Goal: Information Seeking & Learning: Learn about a topic

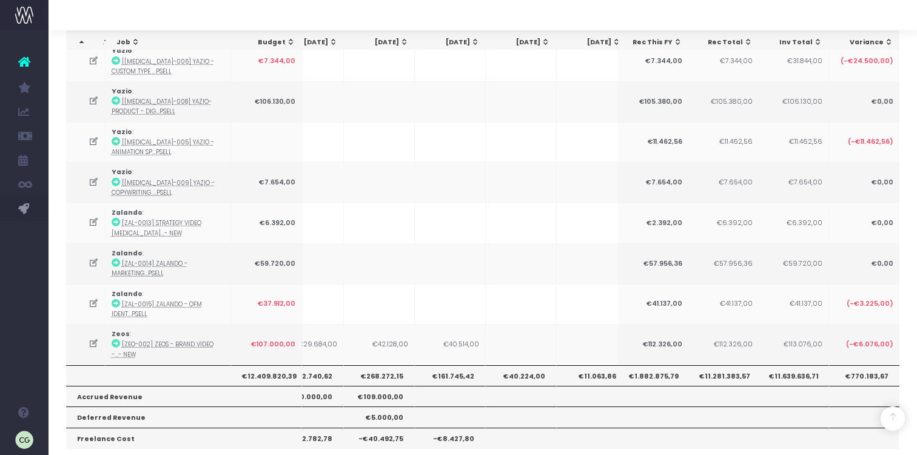
scroll to position [0, 403]
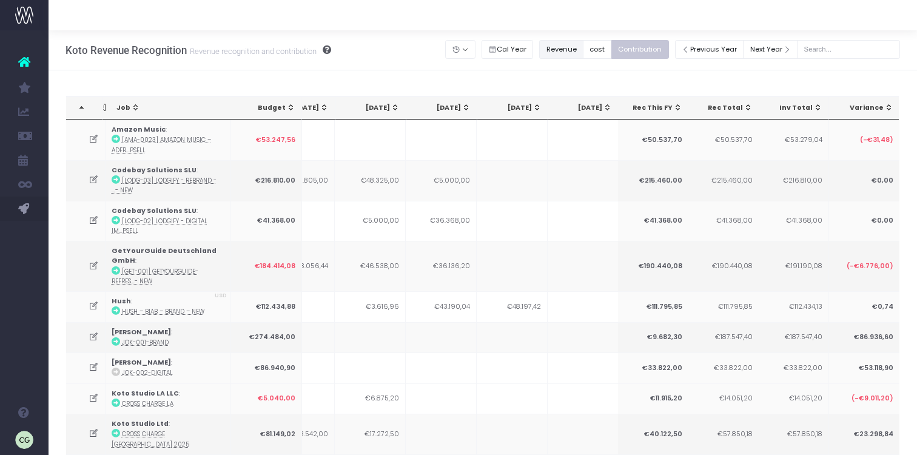
click at [575, 49] on button "Revenue" at bounding box center [561, 49] width 44 height 19
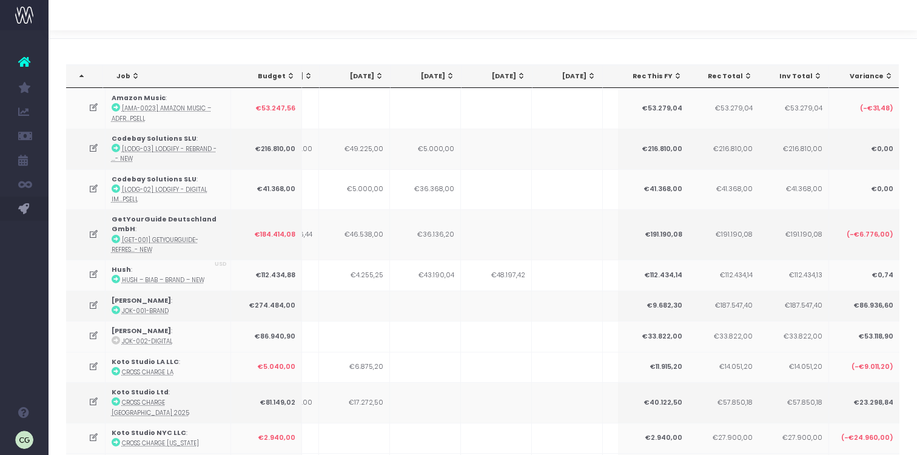
scroll to position [0, 0]
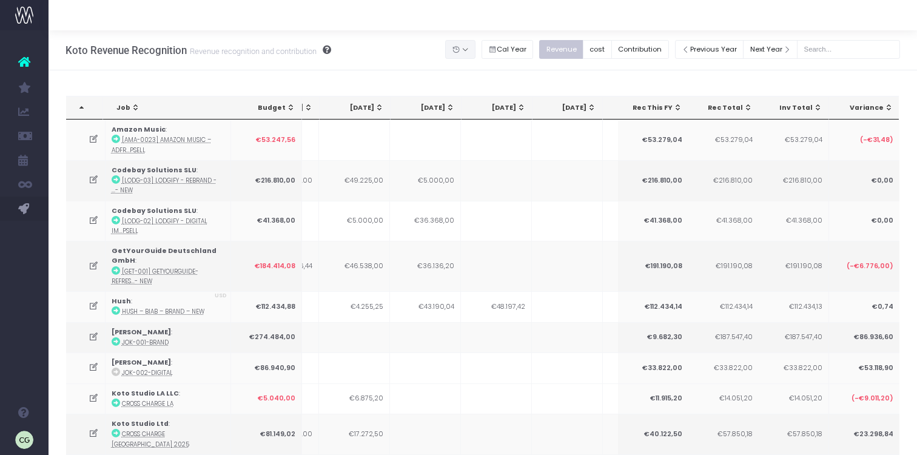
click at [475, 53] on button "button" at bounding box center [460, 49] width 30 height 19
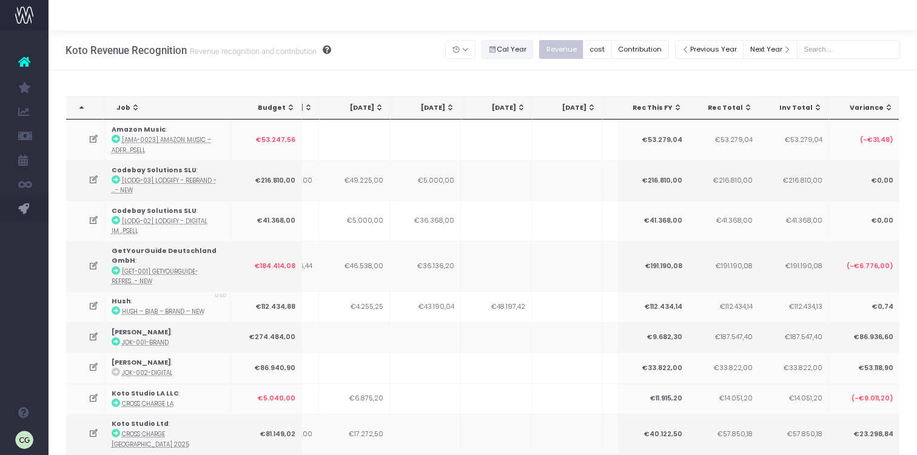
click at [523, 52] on button "Cal Year" at bounding box center [508, 49] width 52 height 19
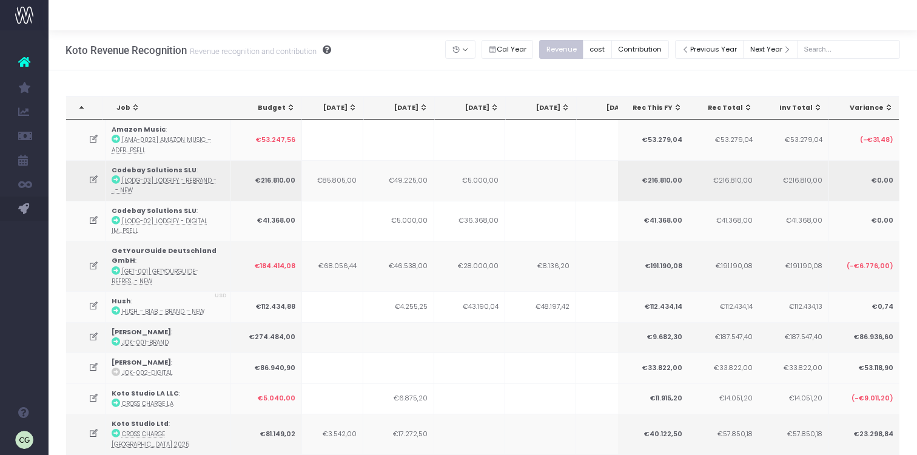
scroll to position [0, 331]
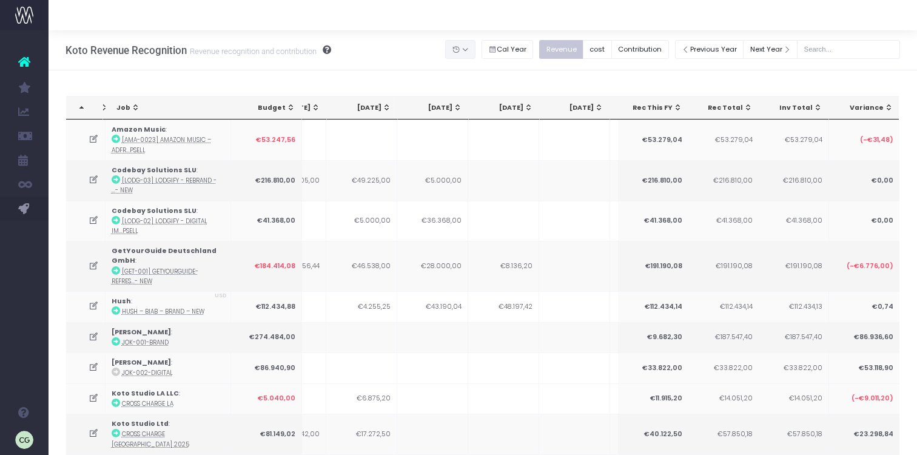
click at [475, 52] on button "button" at bounding box center [460, 49] width 30 height 19
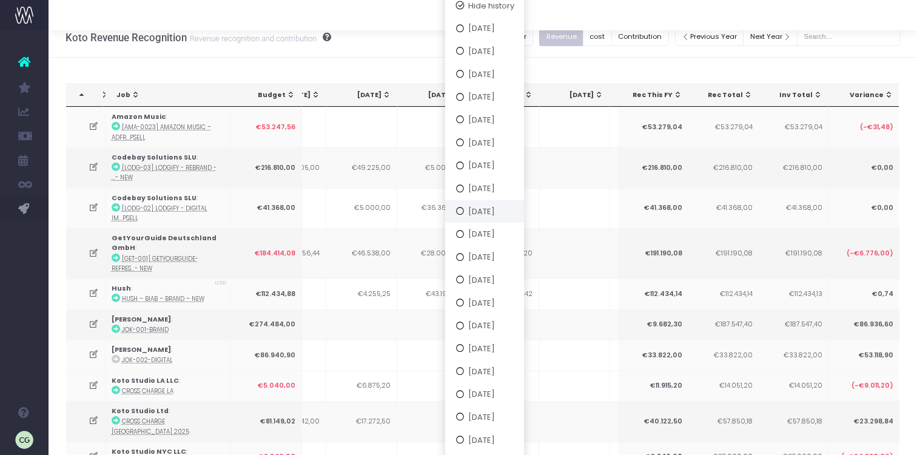
click at [465, 211] on icon "button" at bounding box center [459, 211] width 10 height 0
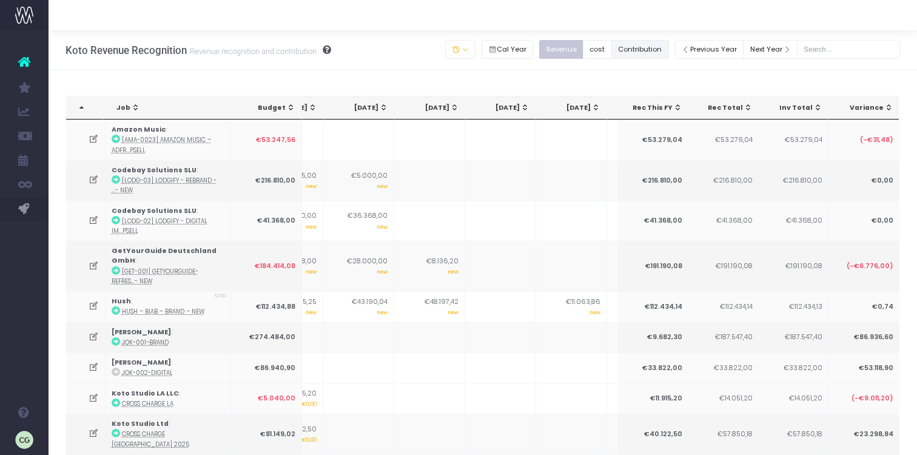
click at [656, 47] on button "Contribution" at bounding box center [640, 49] width 58 height 19
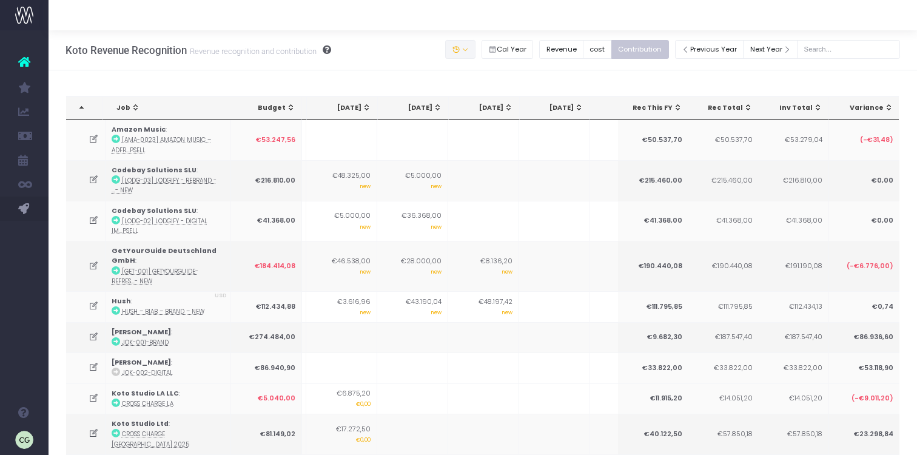
click at [473, 49] on button "button" at bounding box center [460, 49] width 30 height 19
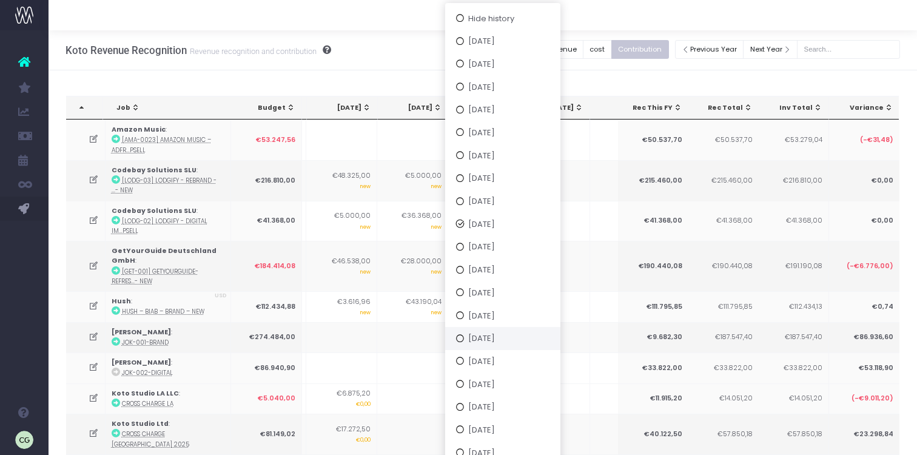
click at [483, 340] on button "[DATE]" at bounding box center [502, 338] width 115 height 23
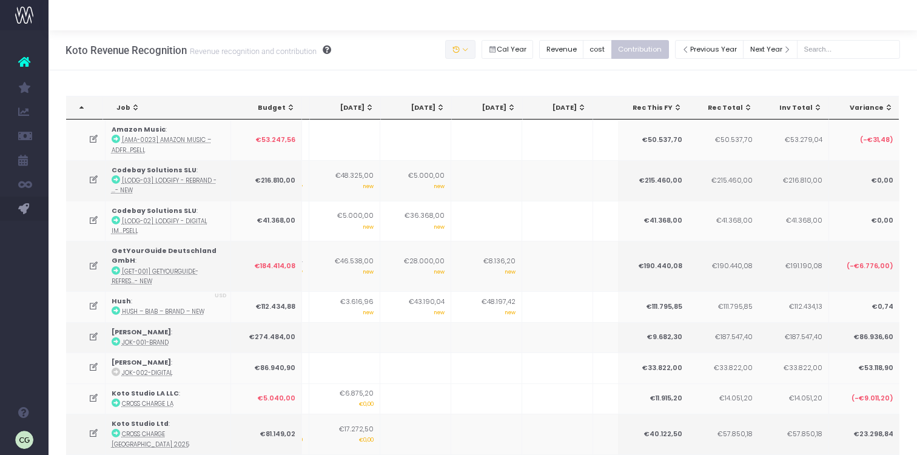
click at [475, 52] on button "button" at bounding box center [460, 49] width 30 height 19
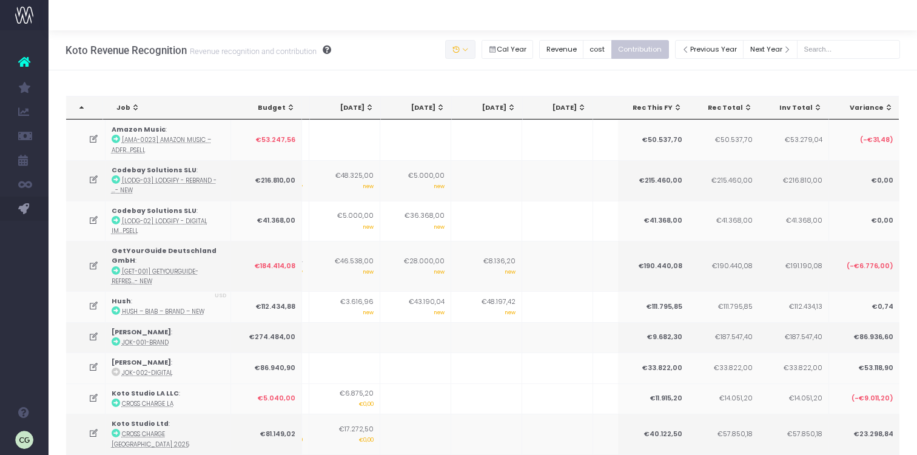
click at [475, 51] on button "button" at bounding box center [460, 49] width 30 height 19
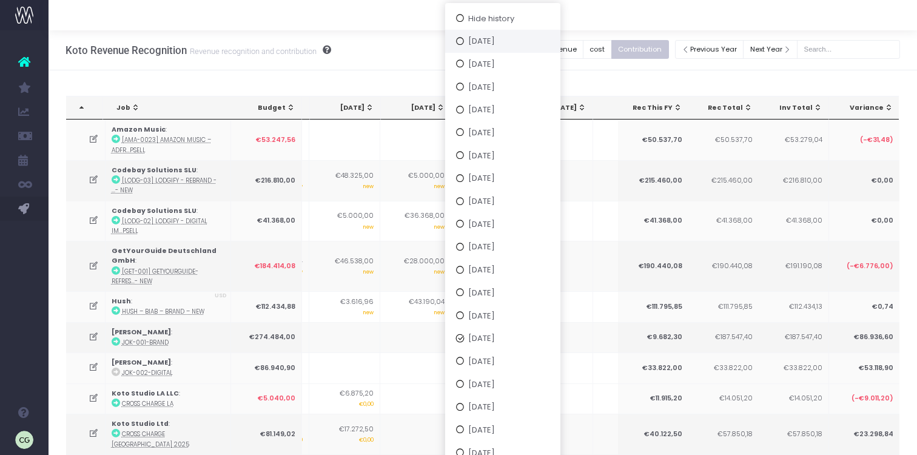
click at [497, 35] on button "[DATE]" at bounding box center [502, 41] width 115 height 23
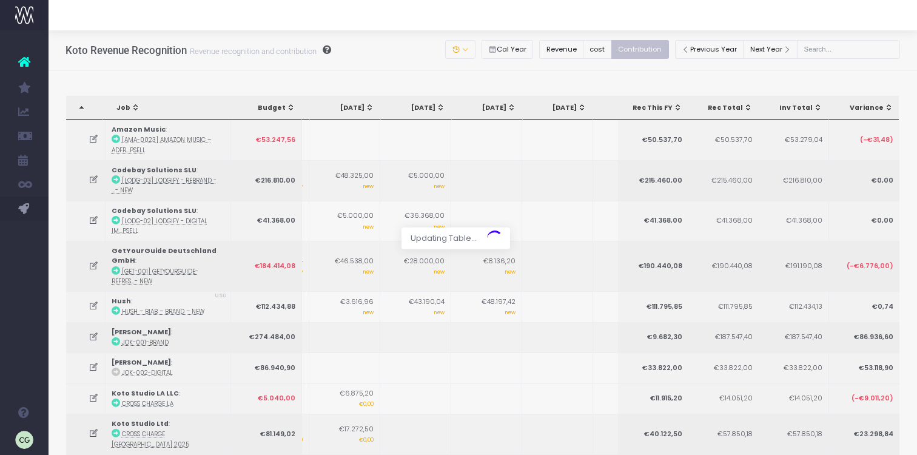
click at [478, 49] on div at bounding box center [458, 227] width 917 height 455
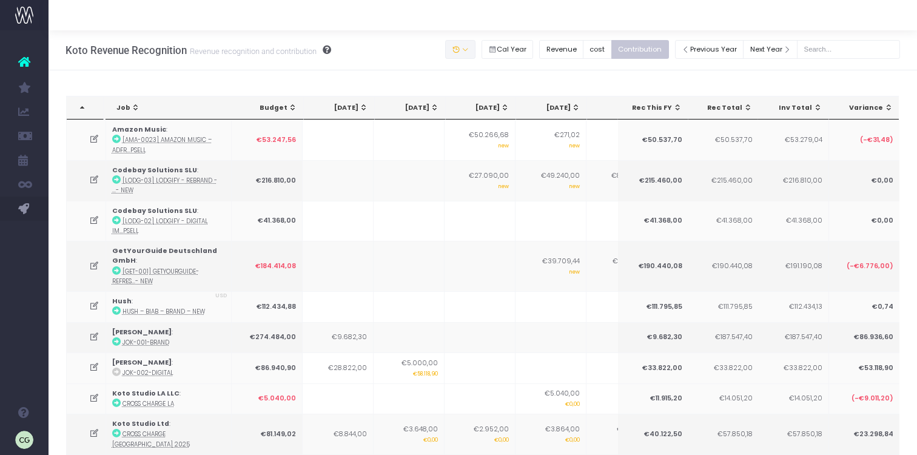
click at [475, 52] on button "button" at bounding box center [460, 49] width 30 height 19
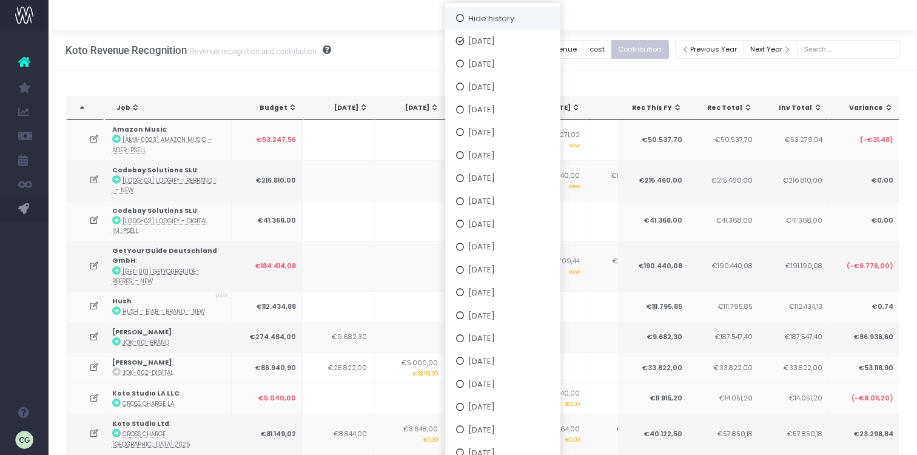
click at [495, 18] on button "Hide history" at bounding box center [502, 18] width 115 height 23
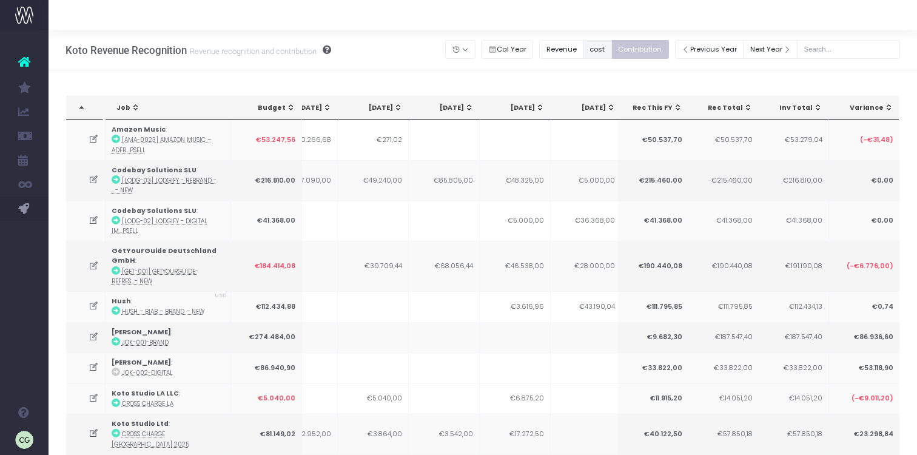
click at [612, 52] on button "cost" at bounding box center [597, 49] width 29 height 19
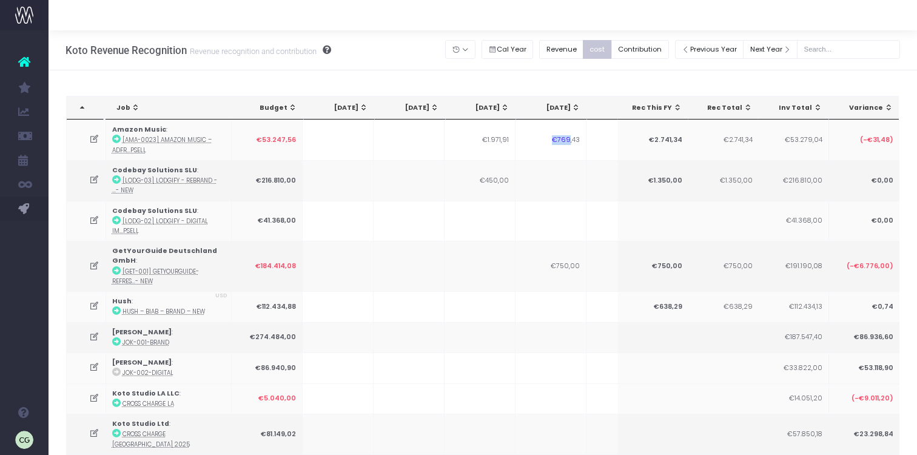
drag, startPoint x: 568, startPoint y: 138, endPoint x: 568, endPoint y: 81, distance: 56.4
click at [568, 123] on td "€769,43" at bounding box center [550, 139] width 71 height 41
click at [573, 55] on button "Revenue" at bounding box center [561, 49] width 44 height 19
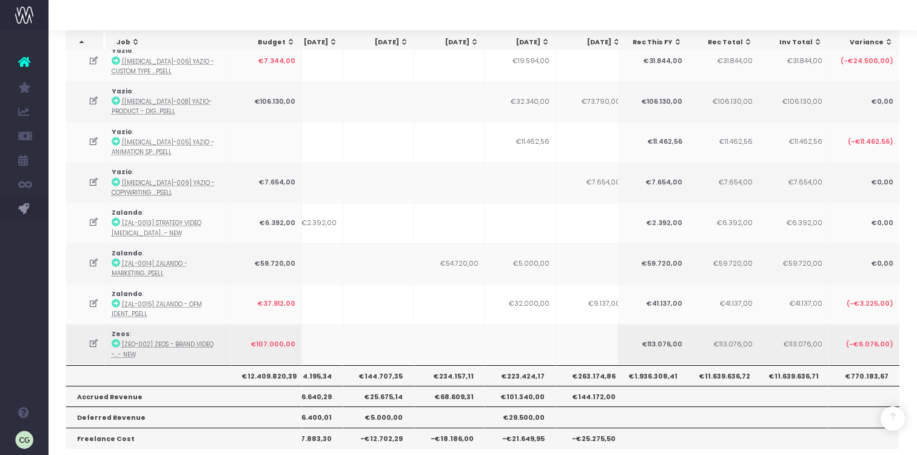
scroll to position [0, 39]
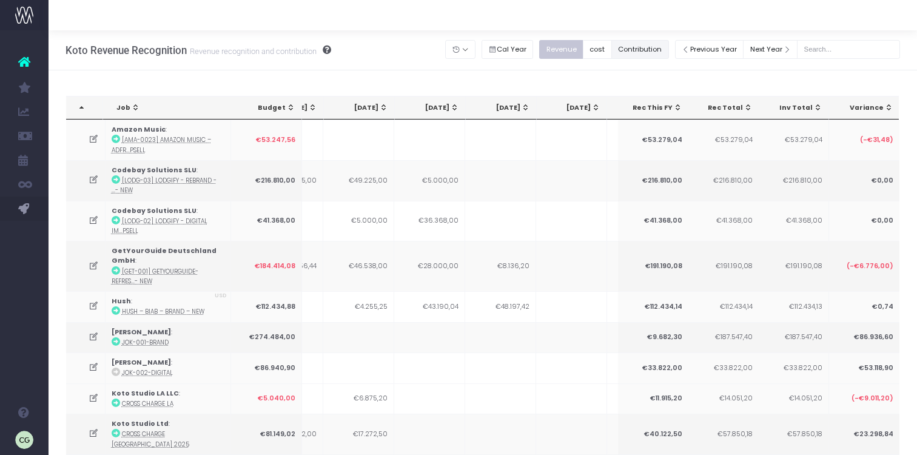
click at [655, 50] on button "Contribution" at bounding box center [640, 49] width 58 height 19
